Goal: Transaction & Acquisition: Obtain resource

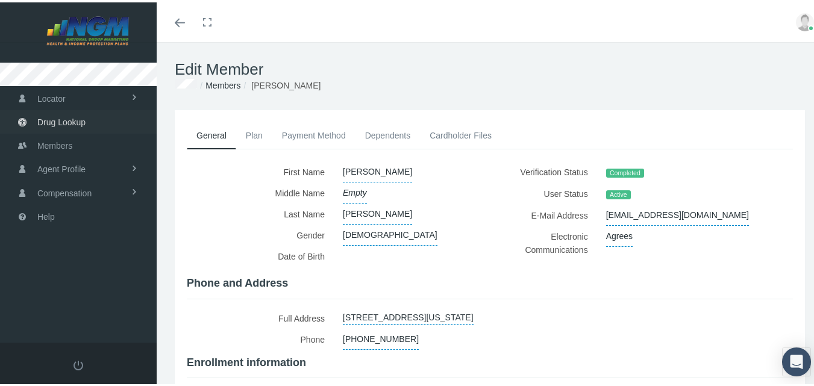
click at [68, 117] on span "Drug Lookup" at bounding box center [61, 119] width 48 height 23
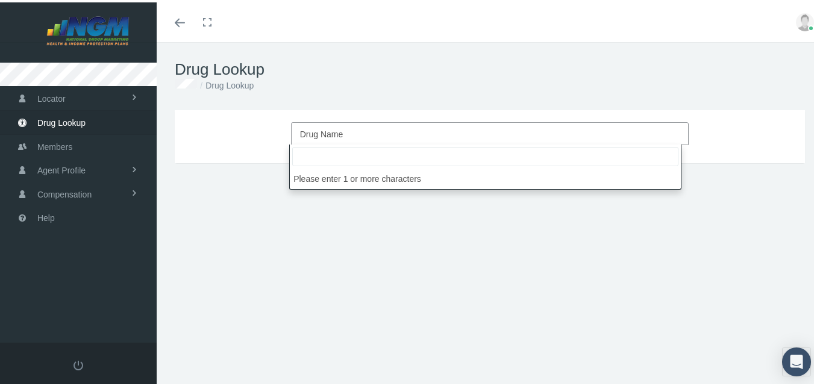
click at [347, 129] on span "Drug Name" at bounding box center [486, 132] width 373 height 16
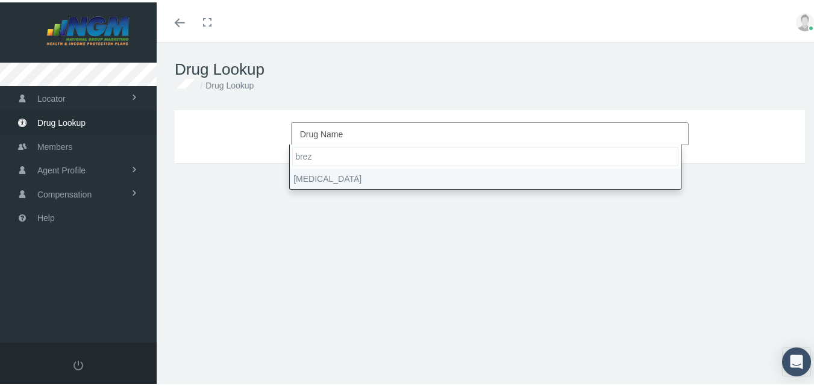
type input "brez"
select select "Breztri Aerosphere"
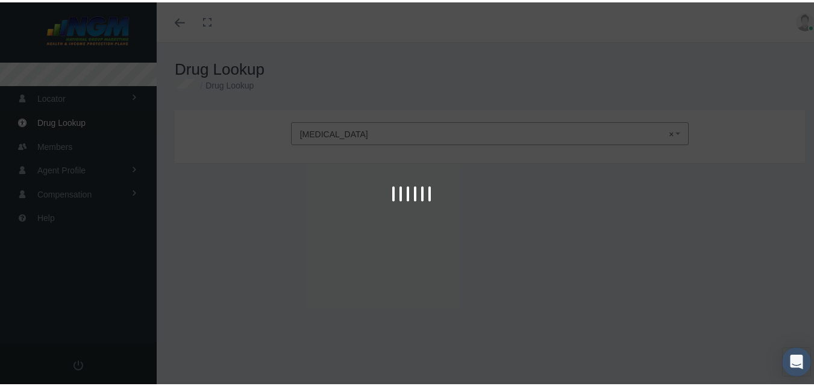
type input "30"
select select "Aerosol"
select select "160-9-4.8 MCG/ACT"
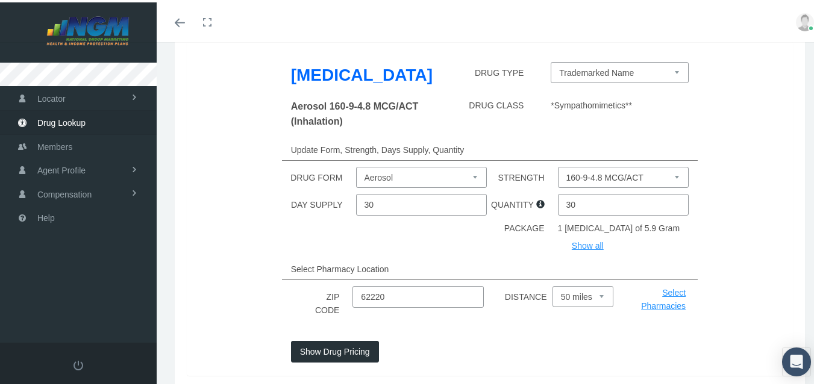
scroll to position [111, 0]
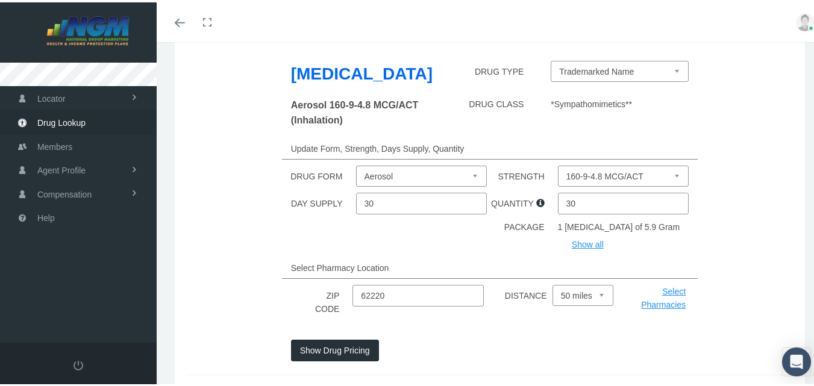
click at [641, 184] on select "160-9-4.8 MCG/ACT" at bounding box center [623, 173] width 131 height 21
click at [716, 184] on div "DRUG FORM Aerosol STRENGTH 160-9-4.8 MCG/ACT" at bounding box center [490, 173] width 624 height 21
click at [422, 184] on select "Aerosol" at bounding box center [421, 173] width 131 height 21
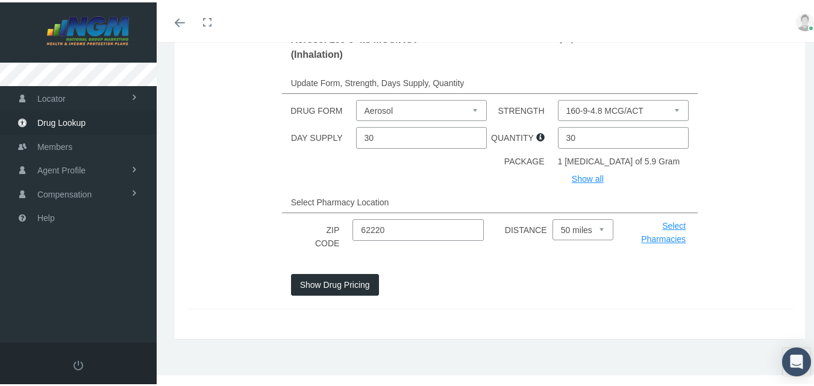
scroll to position [203, 0]
click at [420, 231] on input "62220" at bounding box center [417, 228] width 131 height 22
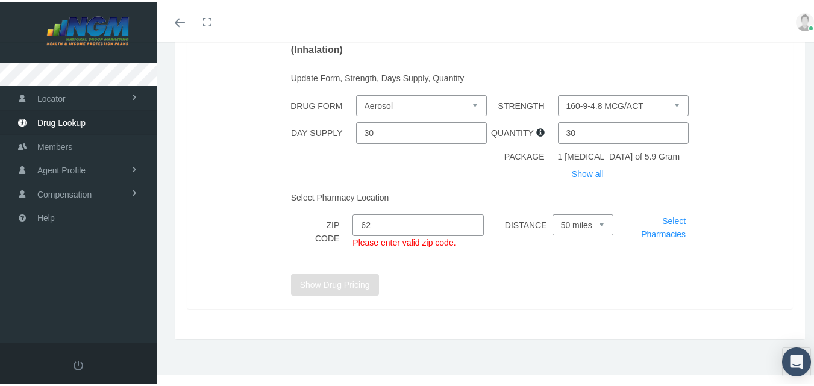
type input "6"
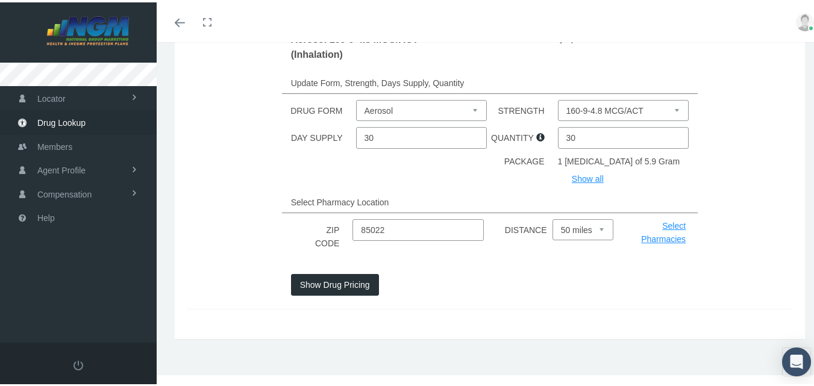
type input "85022"
click at [317, 285] on button "Show Drug Pricing" at bounding box center [335, 283] width 88 height 22
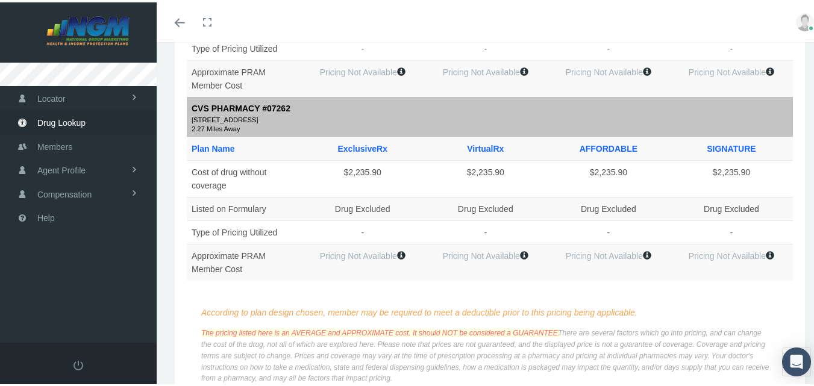
scroll to position [1817, 0]
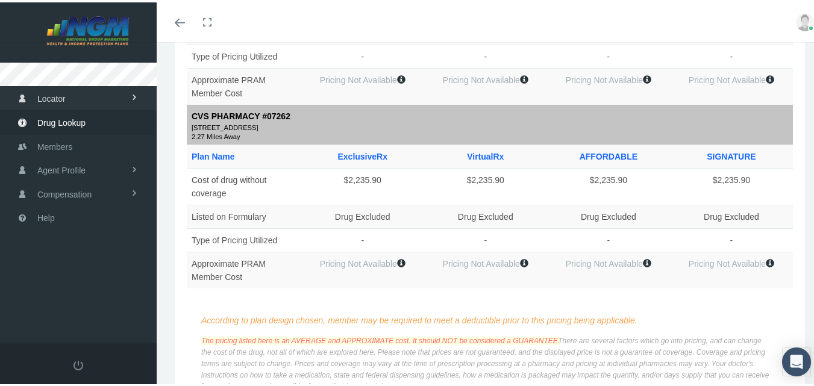
click at [61, 101] on span "Locator" at bounding box center [51, 96] width 28 height 23
click at [61, 120] on span "Pharmacy" at bounding box center [54, 121] width 38 height 20
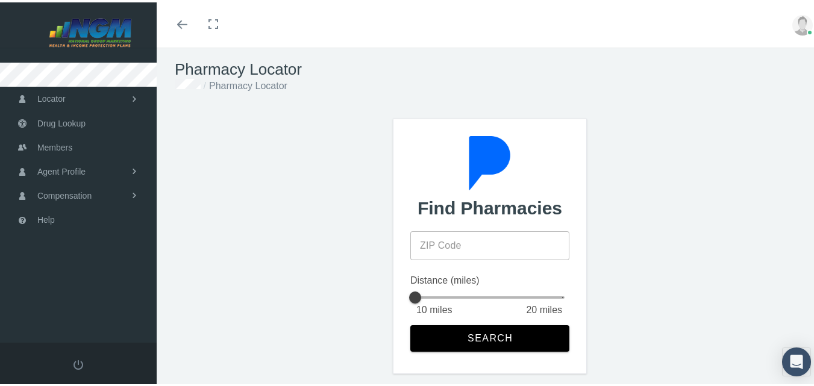
click at [500, 254] on input "ZIP Code" at bounding box center [489, 243] width 159 height 29
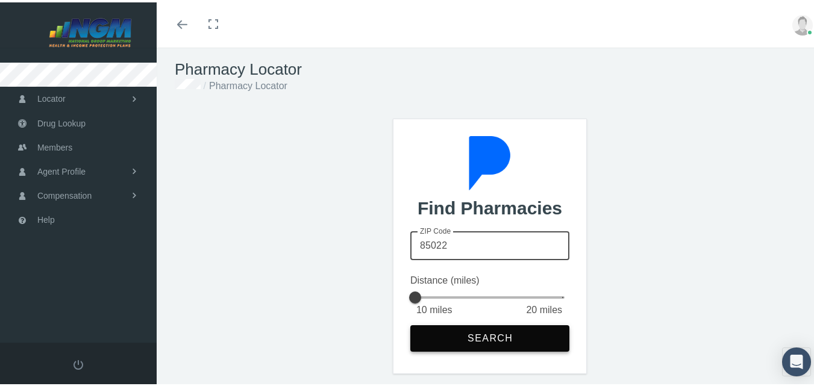
type input "85022"
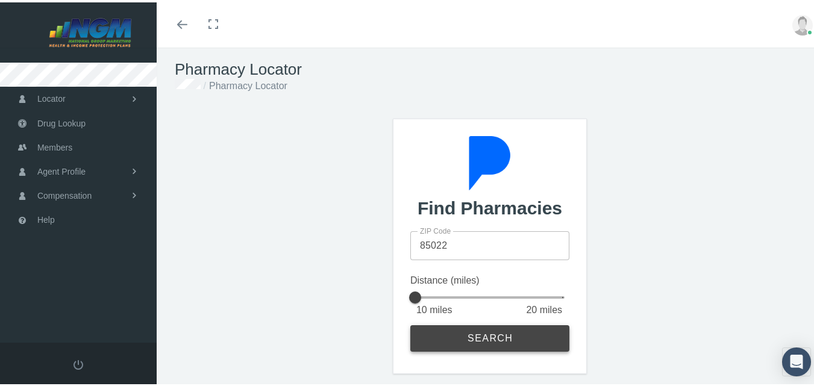
click at [488, 337] on span "Search" at bounding box center [490, 336] width 46 height 11
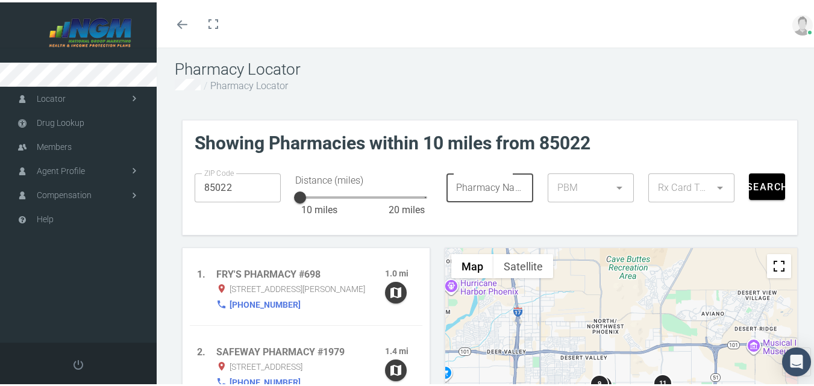
click at [508, 179] on input "Pharmacy Name" at bounding box center [485, 185] width 79 height 29
drag, startPoint x: 293, startPoint y: 193, endPoint x: 419, endPoint y: 192, distance: 125.3
click at [419, 192] on div at bounding box center [427, 195] width 24 height 24
click at [478, 190] on input "Pharmacy Name" at bounding box center [485, 185] width 79 height 29
type input "costco"
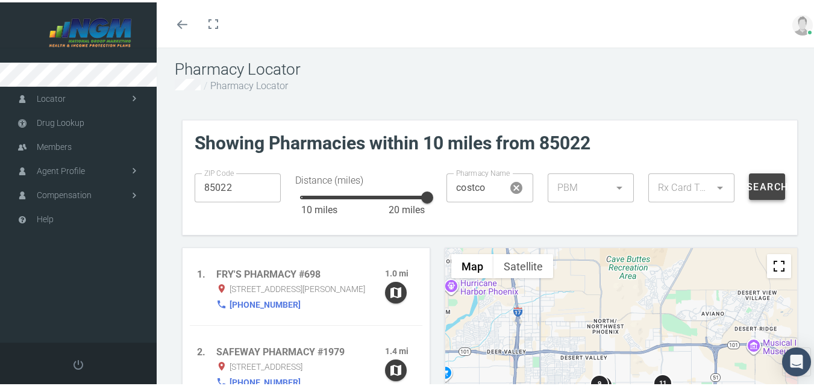
click at [756, 179] on span "Search" at bounding box center [767, 184] width 43 height 11
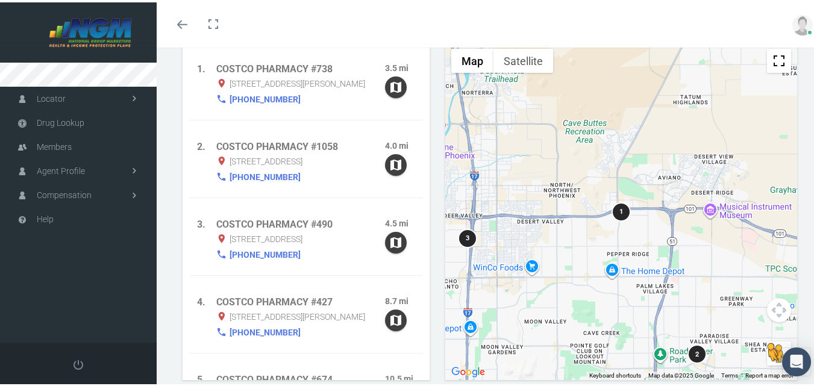
scroll to position [207, 0]
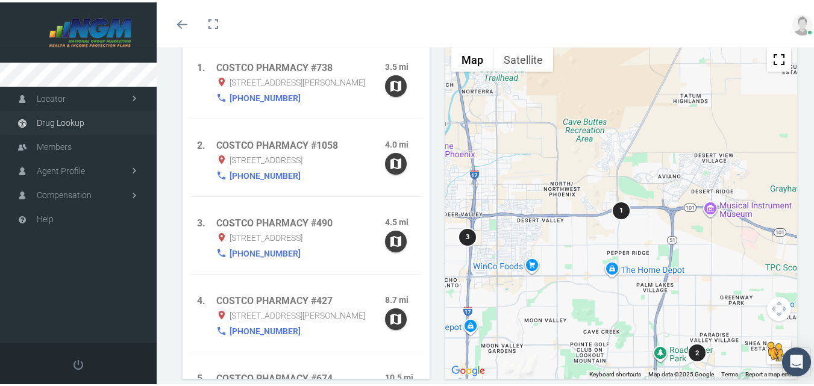
click at [58, 122] on span "Drug Lookup" at bounding box center [61, 120] width 48 height 23
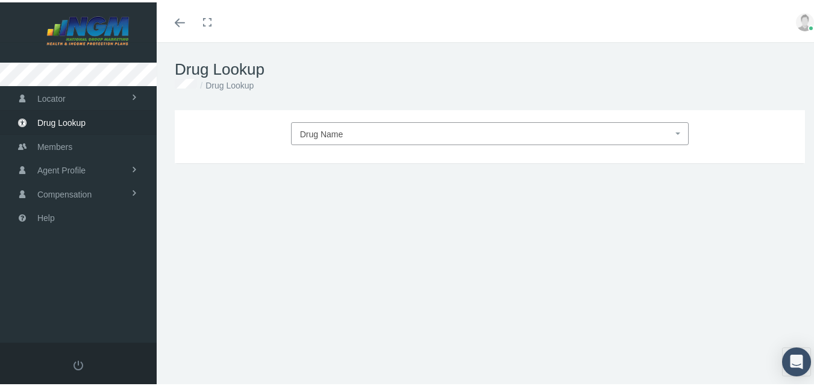
click at [334, 131] on span "Drug Name" at bounding box center [321, 132] width 43 height 10
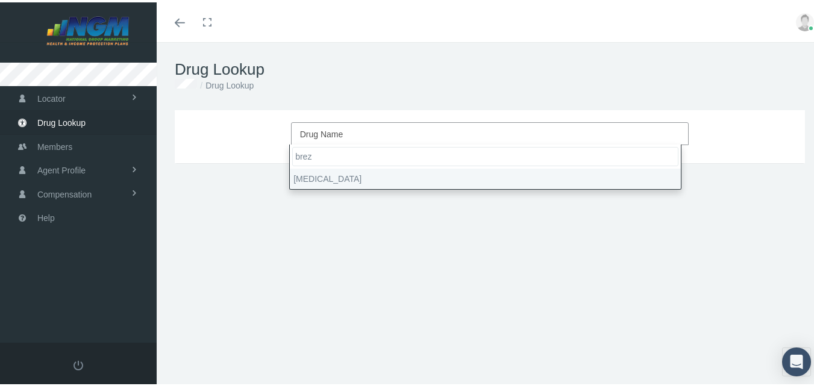
type input "brez"
select select "Breztri Aerosphere"
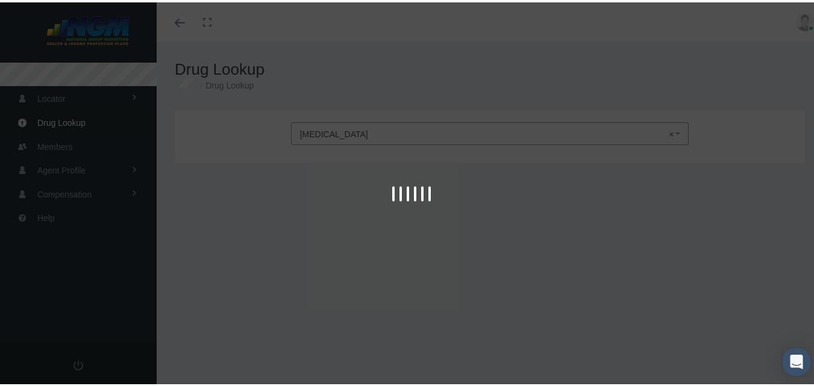
type input "30"
select select "Aerosol"
select select "160-9-4.8 MCG/ACT"
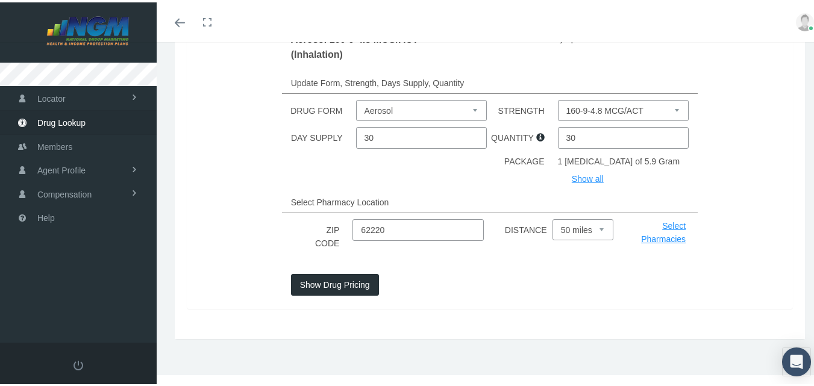
scroll to position [203, 0]
click at [435, 234] on input "62220" at bounding box center [417, 228] width 131 height 22
type input "6"
click at [663, 222] on link "Select Pharmacies" at bounding box center [663, 230] width 45 height 23
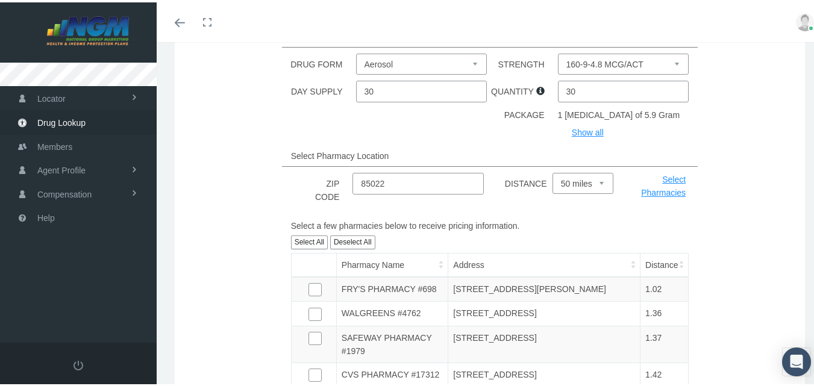
scroll to position [219, 0]
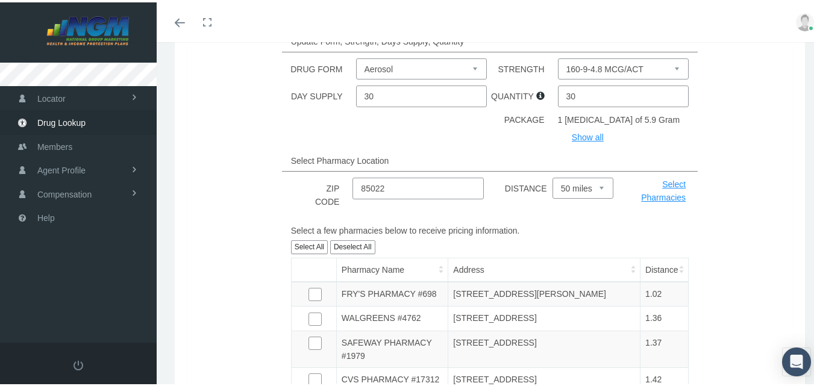
click at [576, 196] on select "Select 5 miles 10 miles 20 miles 30 miles 40 miles 50 miles" at bounding box center [582, 185] width 61 height 21
click at [752, 169] on div "Select Pharmacy Location" at bounding box center [490, 159] width 624 height 22
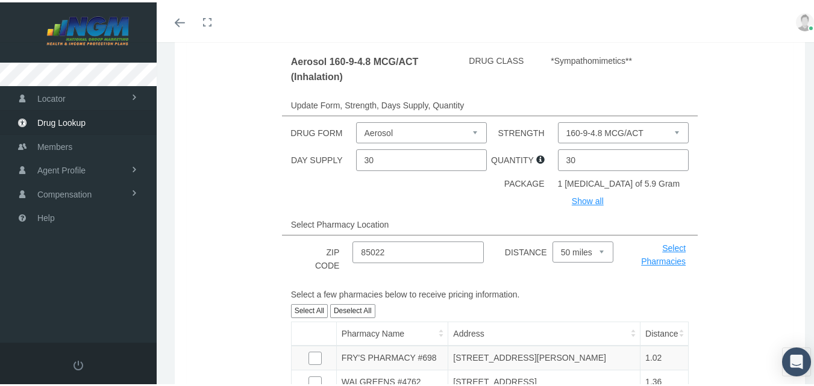
scroll to position [152, 0]
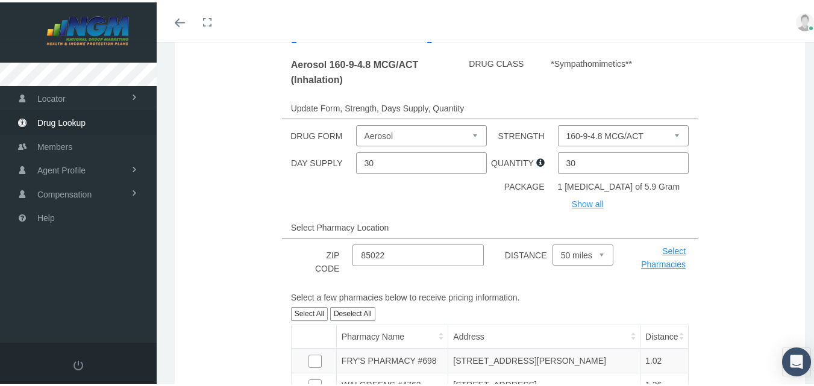
click at [394, 264] on input "85022" at bounding box center [417, 253] width 131 height 22
type input "8"
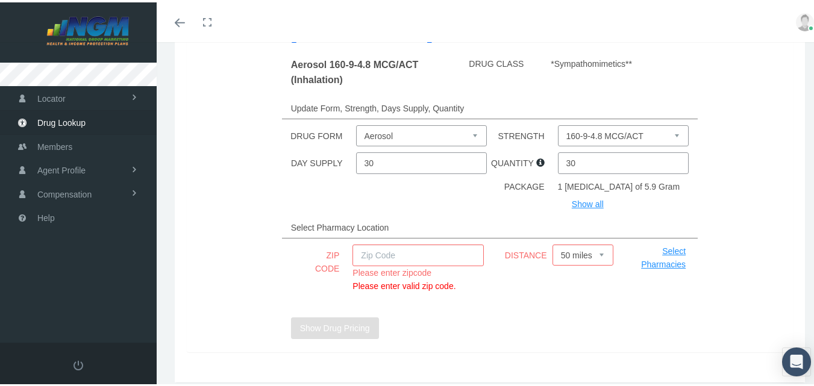
click at [670, 267] on link "Select Pharmacies" at bounding box center [663, 255] width 45 height 23
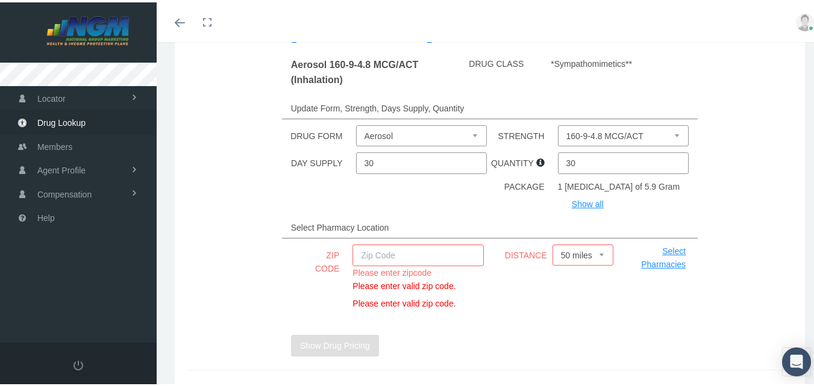
drag, startPoint x: 463, startPoint y: 281, endPoint x: 732, endPoint y: 205, distance: 280.3
click at [732, 205] on div "Breztri Aerosphere DRUG TYPE Trademarked Name Aerosol 160-9-4.8 MCG/ACT (Inhala…" at bounding box center [490, 182] width 606 height 370
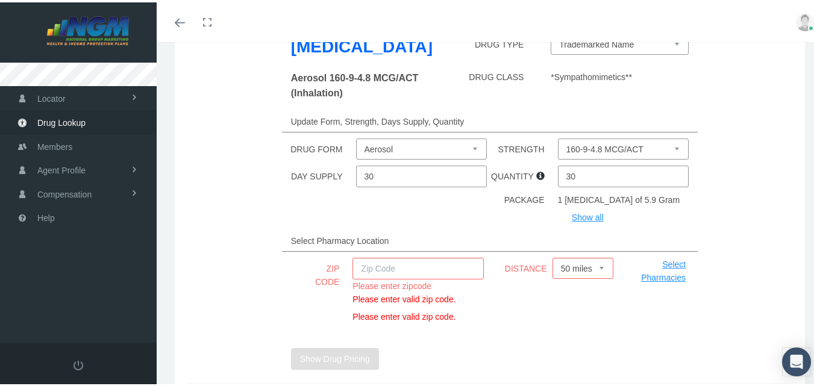
scroll to position [140, 0]
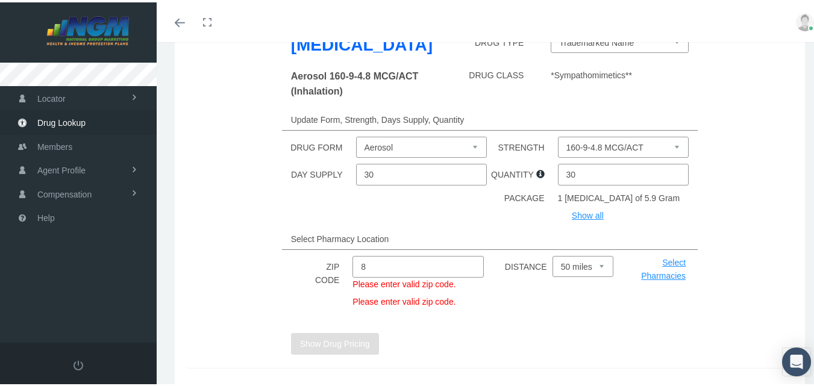
type input "85022"
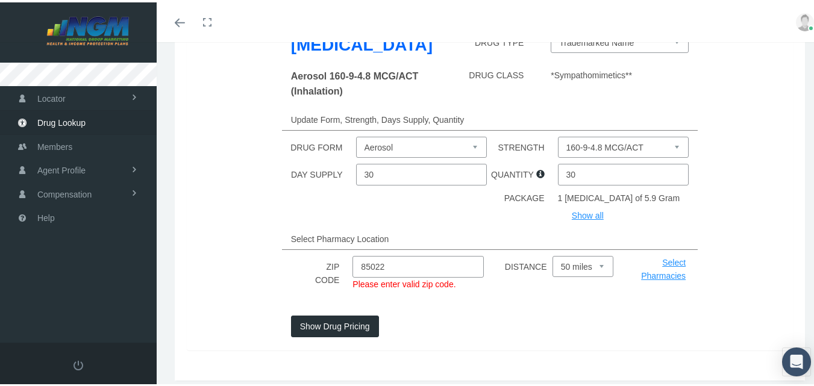
click at [350, 335] on button "Show Drug Pricing" at bounding box center [335, 324] width 88 height 22
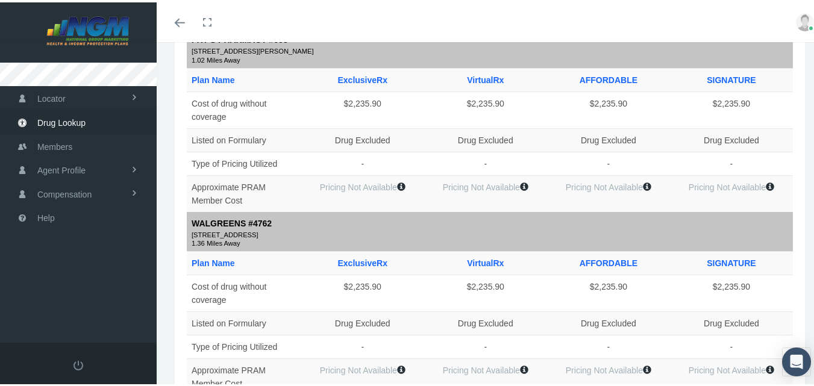
scroll to position [0, 0]
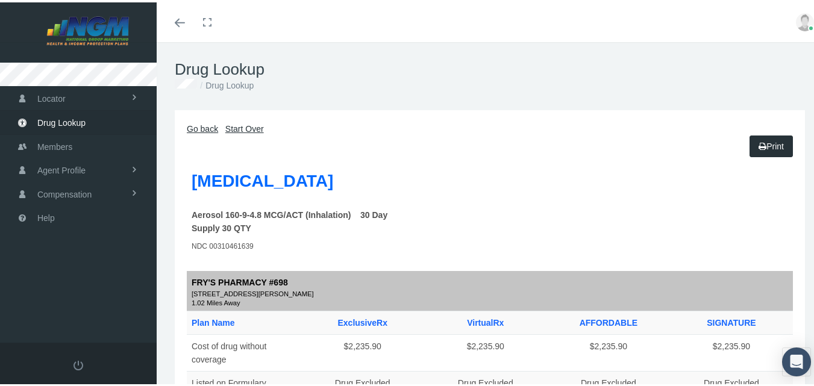
click at [204, 125] on link "Go back" at bounding box center [202, 127] width 31 height 10
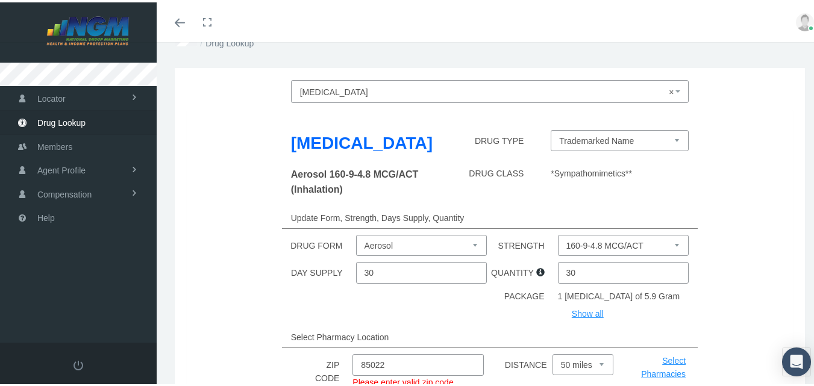
scroll to position [46, 0]
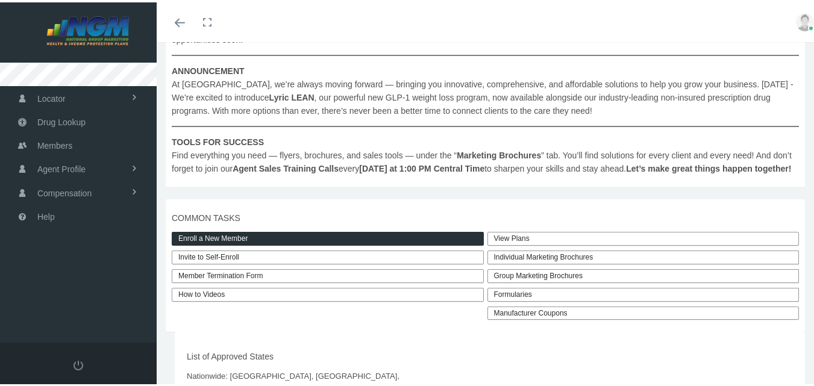
scroll to position [213, 0]
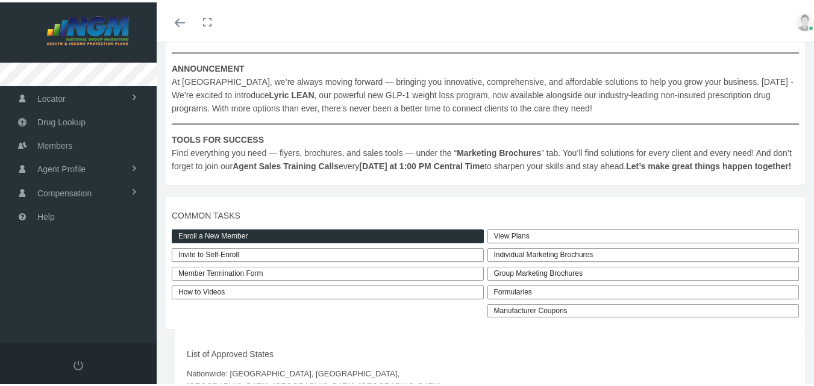
click at [263, 241] on link "Enroll a New Member" at bounding box center [328, 234] width 312 height 14
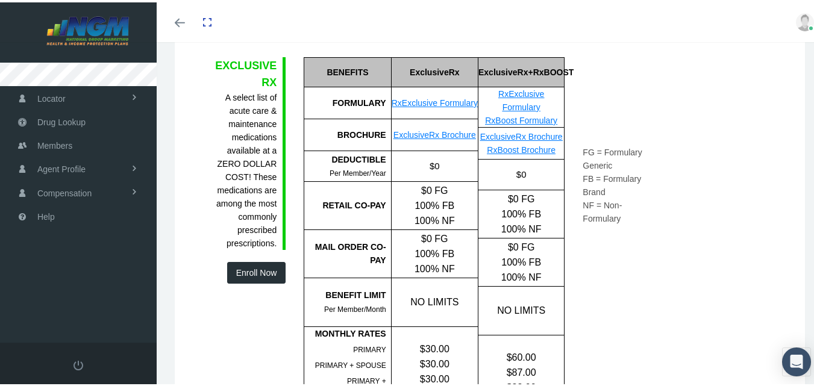
scroll to position [451, 0]
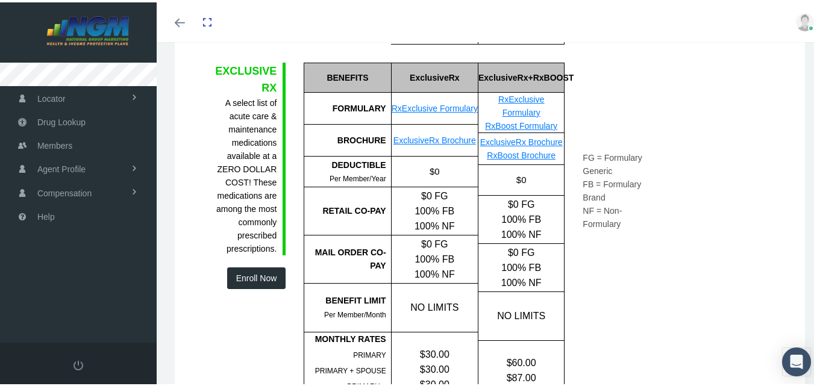
click at [429, 111] on link "RxExclusive Formulary" at bounding box center [434, 106] width 86 height 10
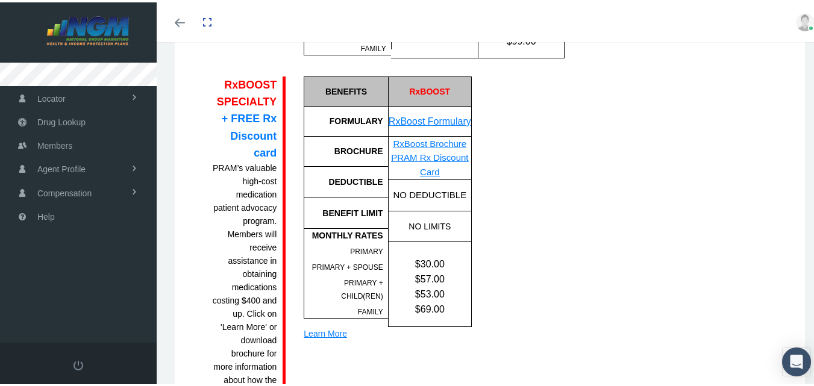
scroll to position [820, 0]
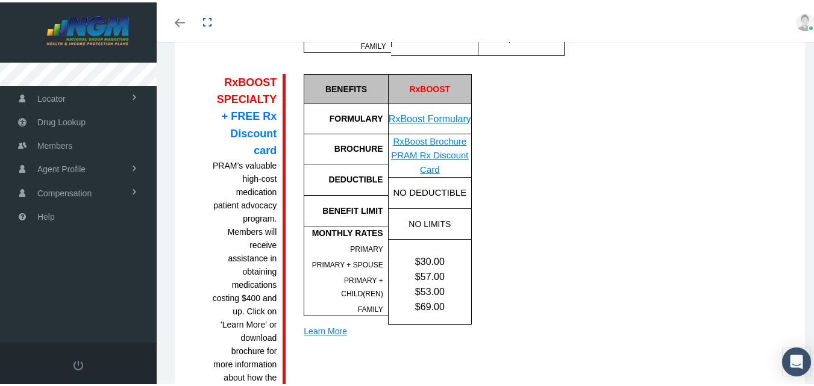
click at [426, 113] on link "RxBoost Formulary" at bounding box center [429, 116] width 83 height 10
click at [72, 124] on span "Drug Lookup" at bounding box center [61, 119] width 48 height 23
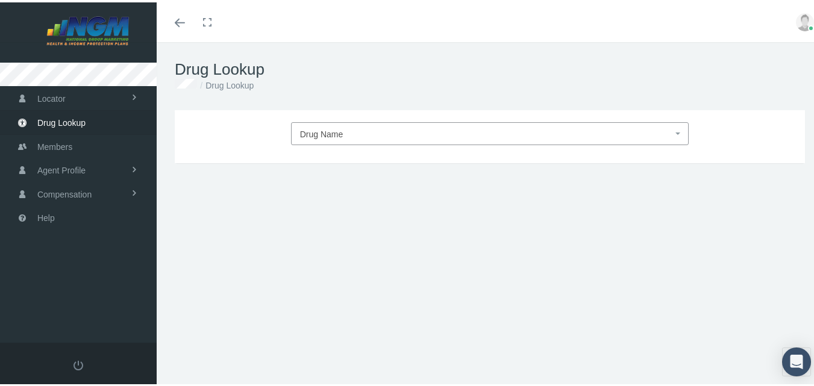
click at [313, 131] on span "Drug Name" at bounding box center [321, 132] width 43 height 10
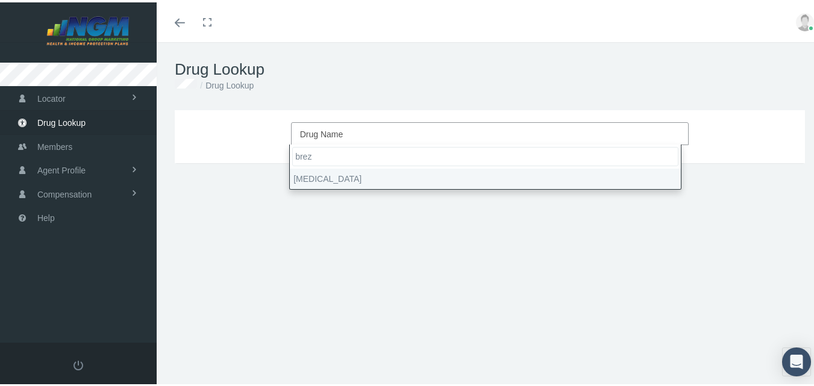
type input "brez"
type input "30"
select select "[MEDICAL_DATA]"
select select "Aerosol"
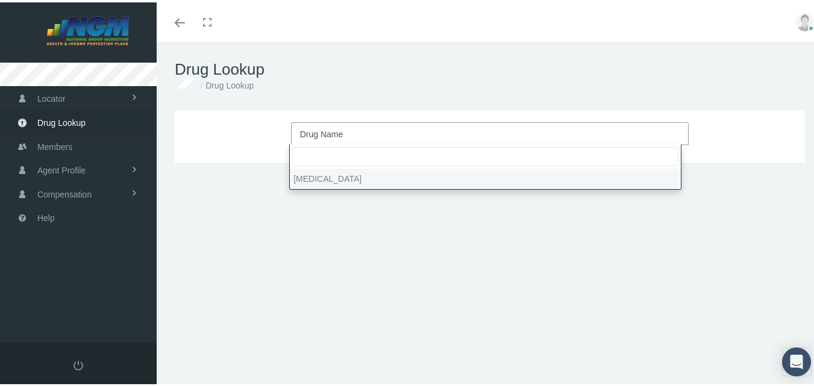
select select "160-9-4.8 MCG/ACT"
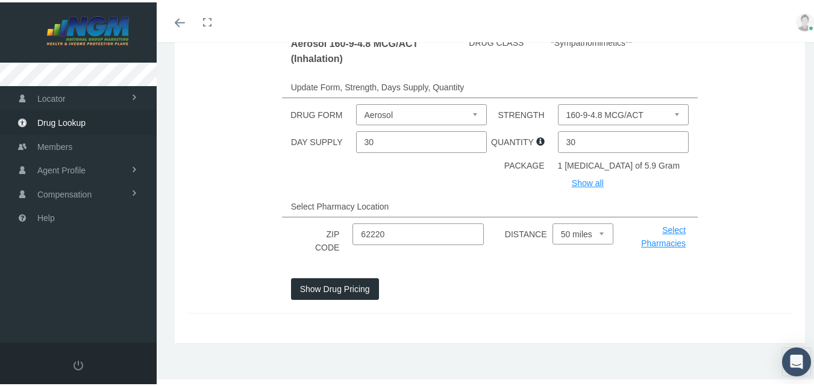
scroll to position [168, 0]
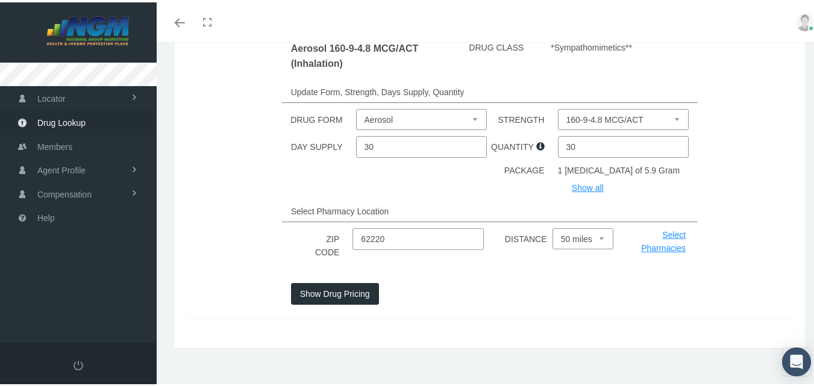
click at [428, 248] on input "62220" at bounding box center [417, 237] width 131 height 22
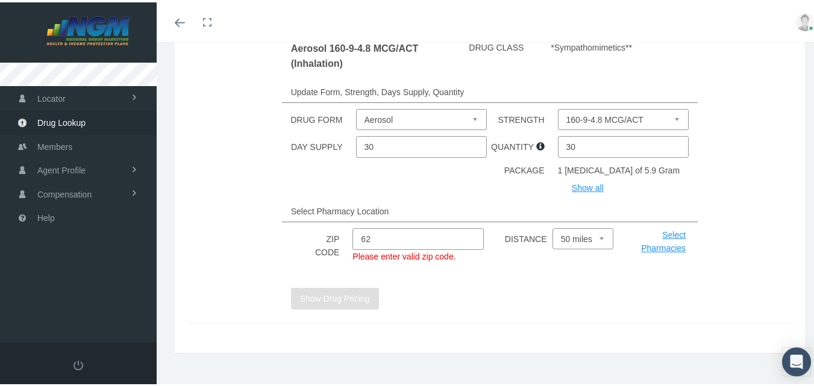
type input "6"
type input "85022"
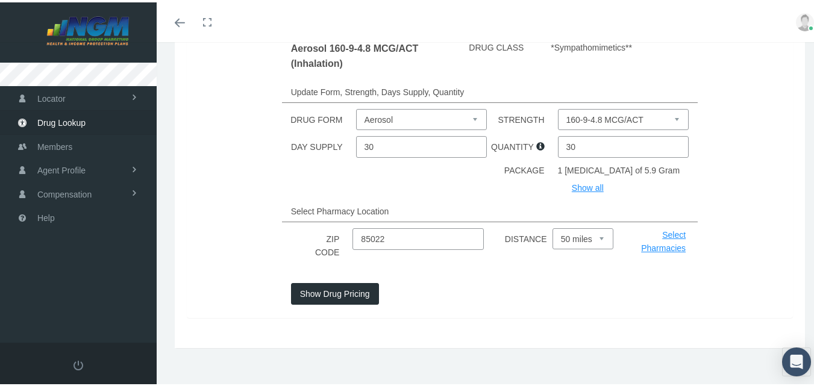
click at [328, 302] on button "Show Drug Pricing" at bounding box center [335, 292] width 88 height 22
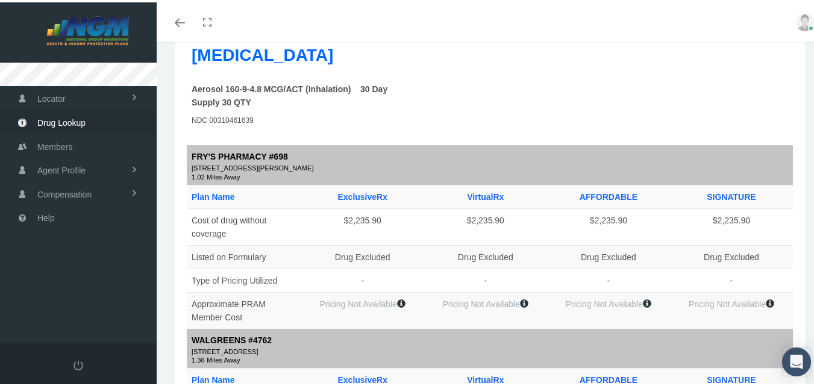
scroll to position [42, 0]
